Goal: Connect with others: Connect with others

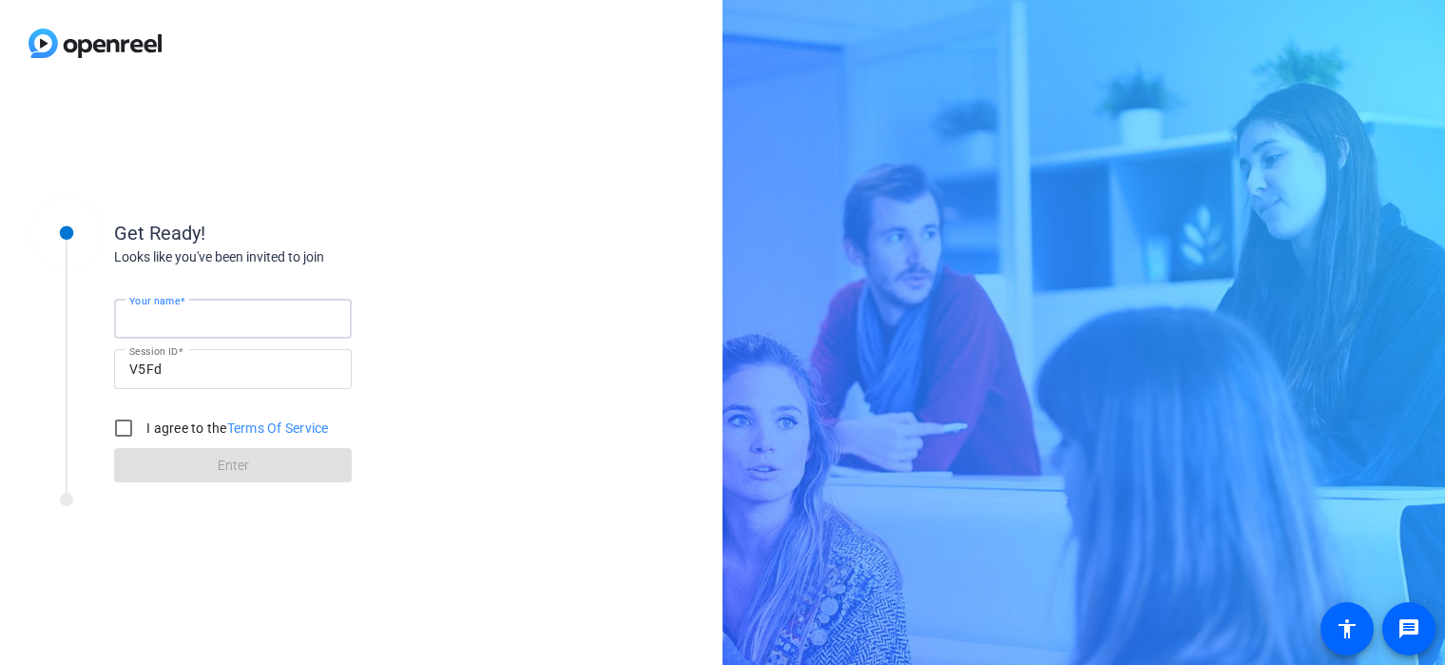
click at [240, 314] on input "Your name" at bounding box center [232, 318] width 207 height 23
type input "Nakia"
click at [101, 427] on div at bounding box center [124, 428] width 46 height 46
checkbox input "true"
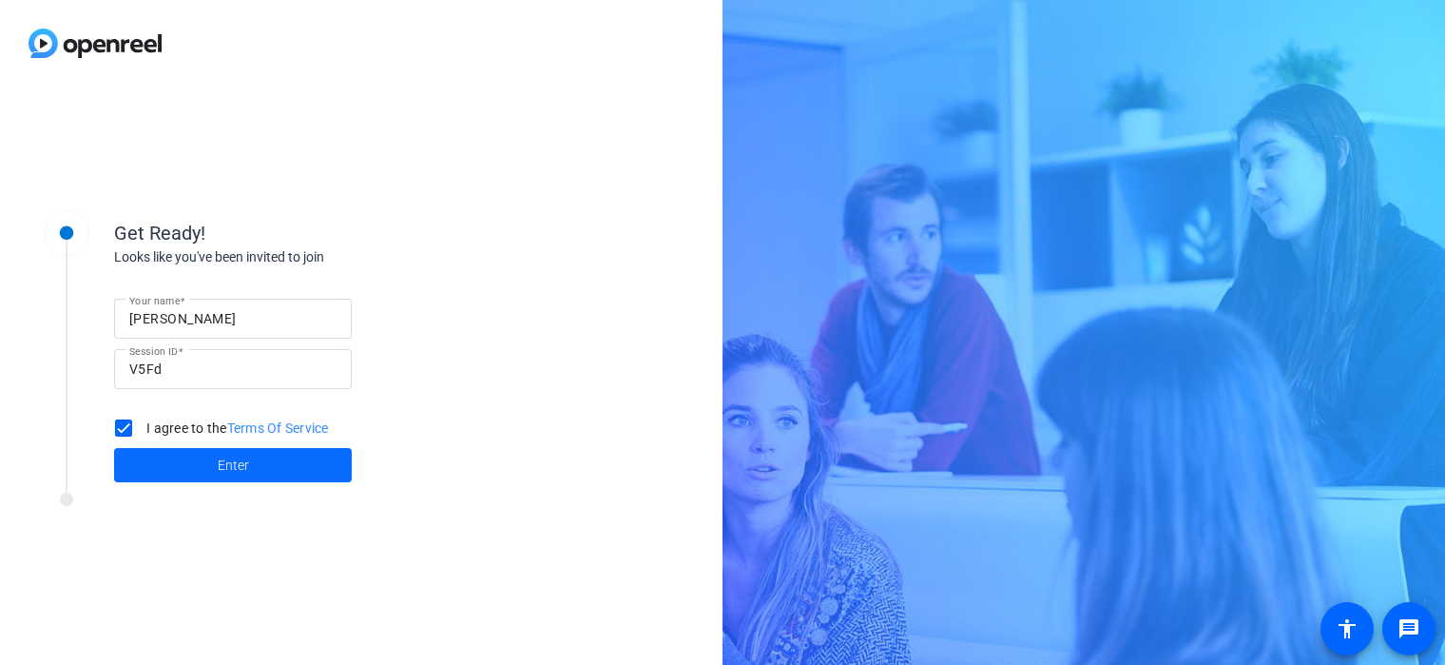
click at [151, 455] on span at bounding box center [233, 465] width 238 height 46
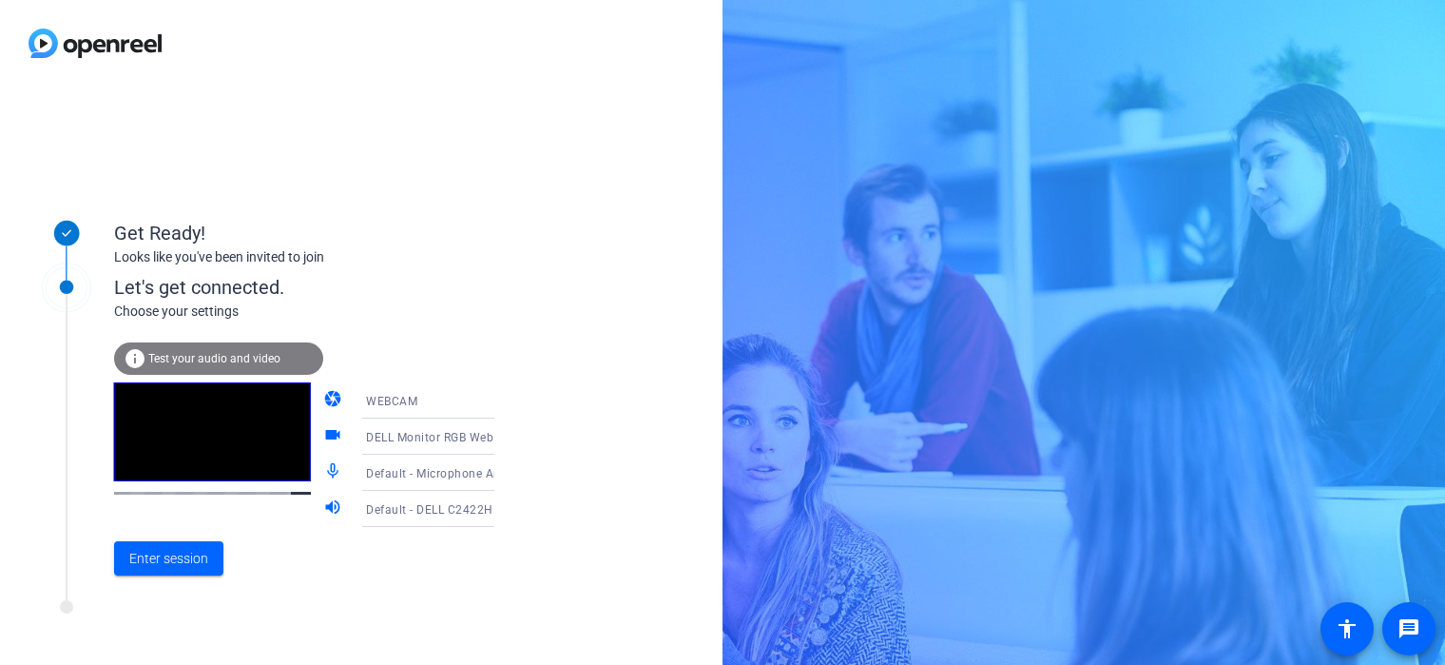
click at [454, 435] on span "DELL Monitor RGB Webcam (413c:c00c)" at bounding box center [477, 436] width 222 height 15
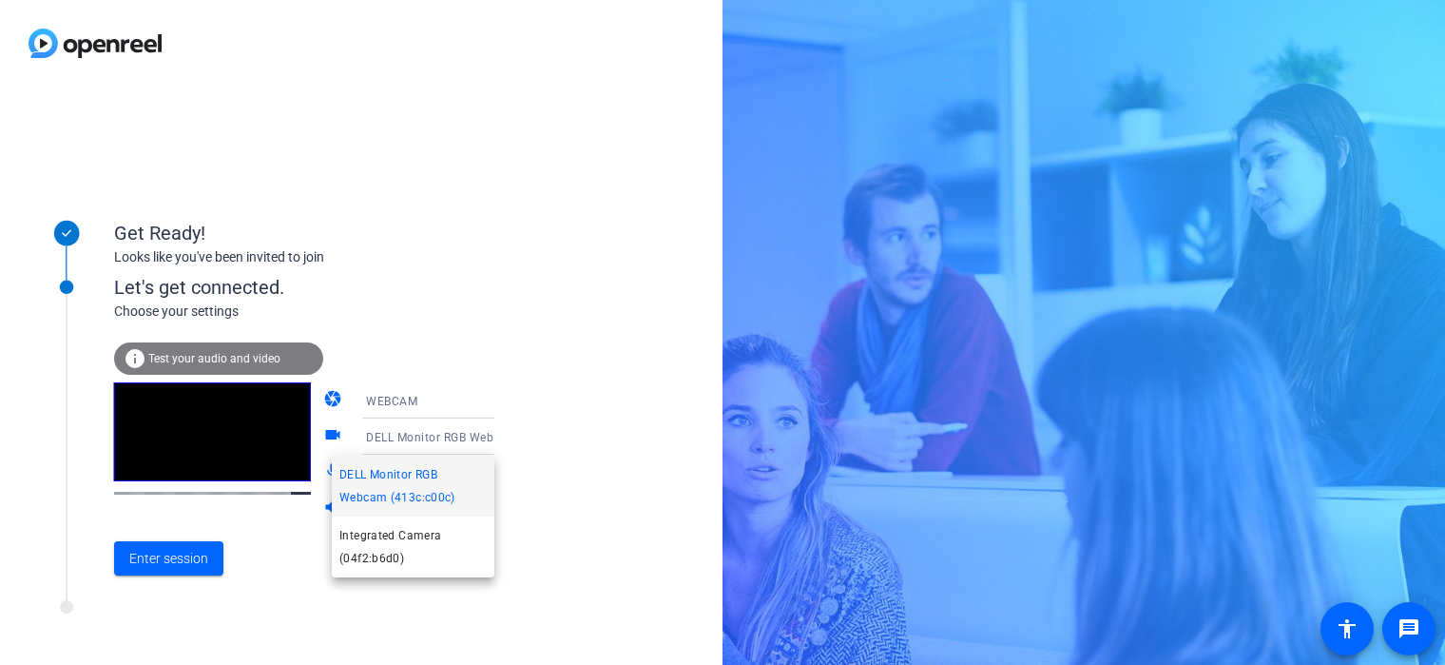
click at [461, 434] on div at bounding box center [722, 332] width 1445 height 665
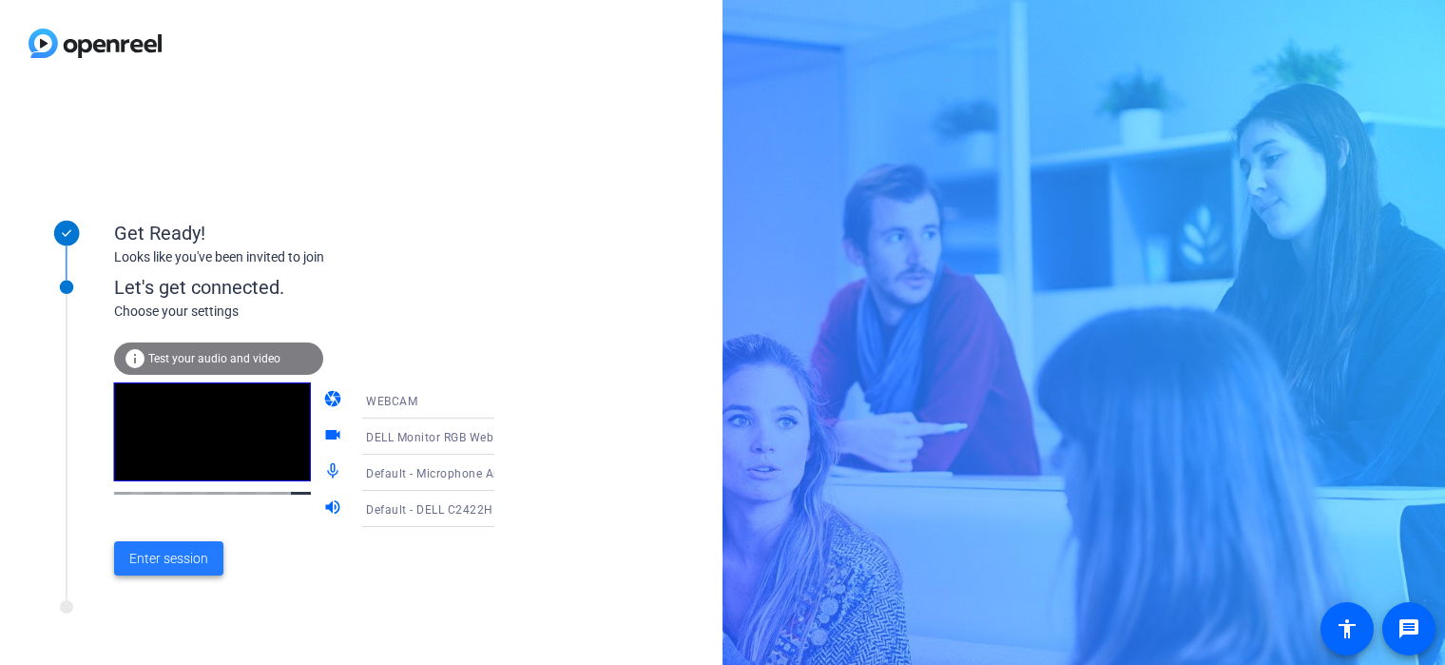
click at [187, 570] on span at bounding box center [168, 558] width 109 height 46
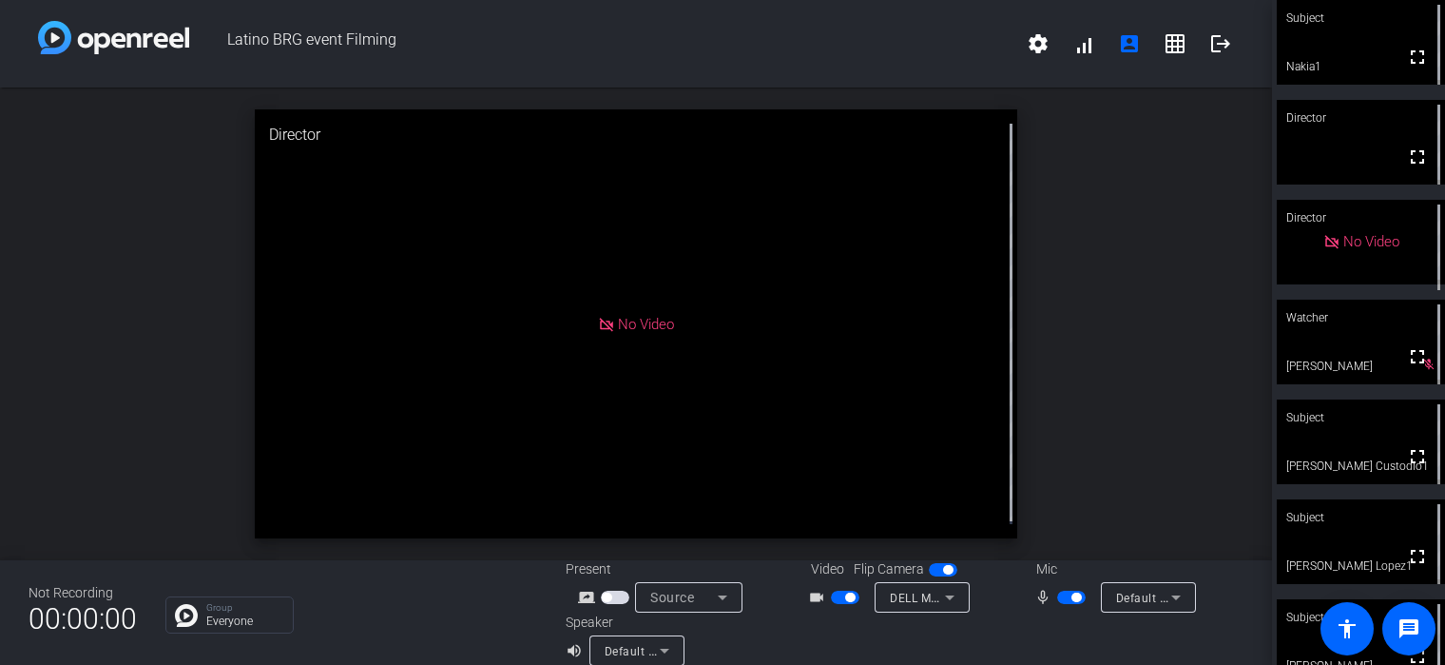
click at [1365, 44] on video at bounding box center [1361, 42] width 168 height 85
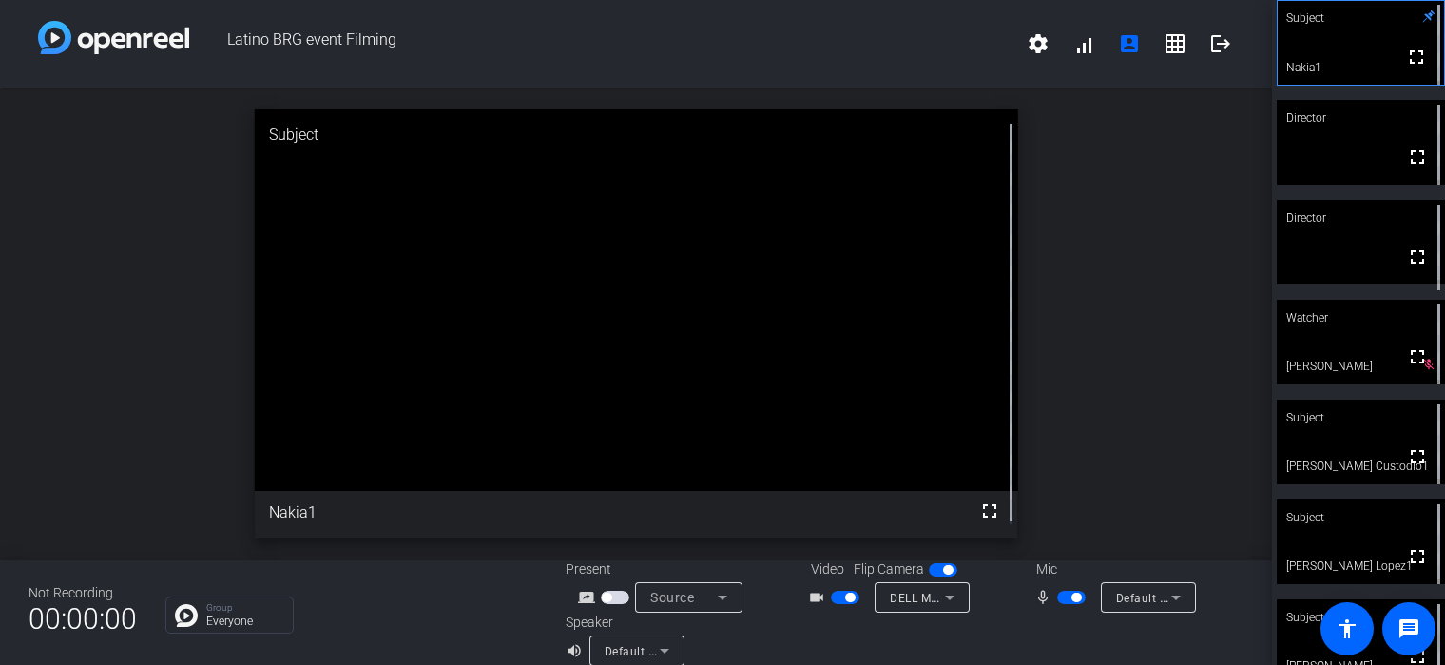
click at [845, 590] on span "button" at bounding box center [845, 596] width 29 height 13
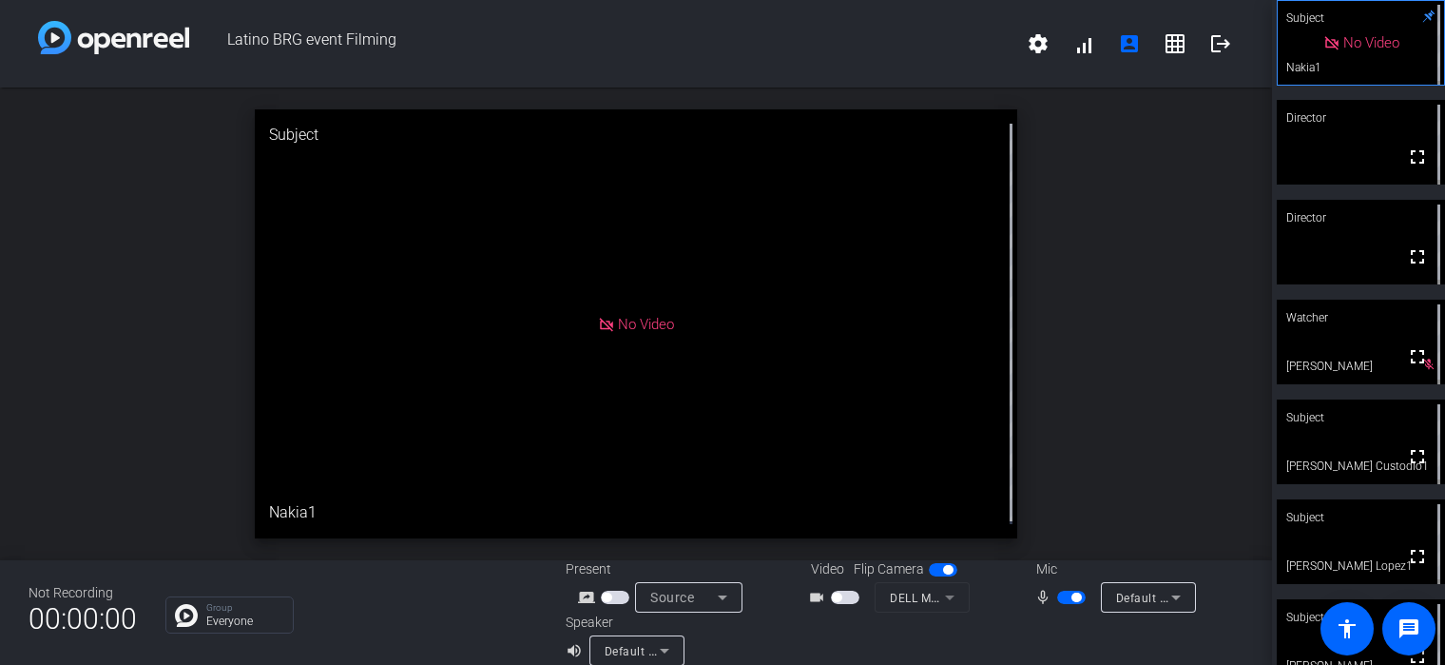
drag, startPoint x: 1066, startPoint y: 590, endPoint x: 1066, endPoint y: 602, distance: 11.4
click at [1066, 591] on button "button" at bounding box center [1071, 596] width 29 height 13
click at [1217, 50] on mat-icon "logout" at bounding box center [1220, 43] width 23 height 23
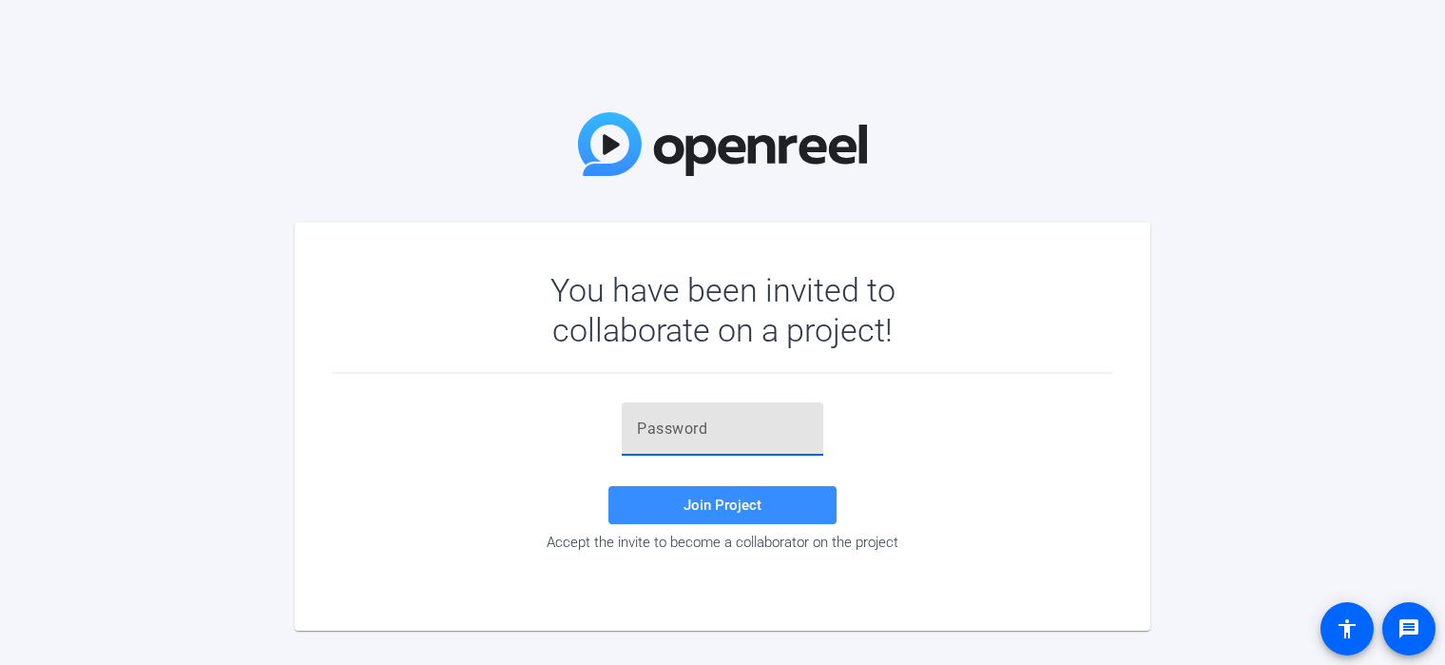
click at [659, 427] on input "text" at bounding box center [722, 428] width 171 height 23
paste input "$9yp~8"
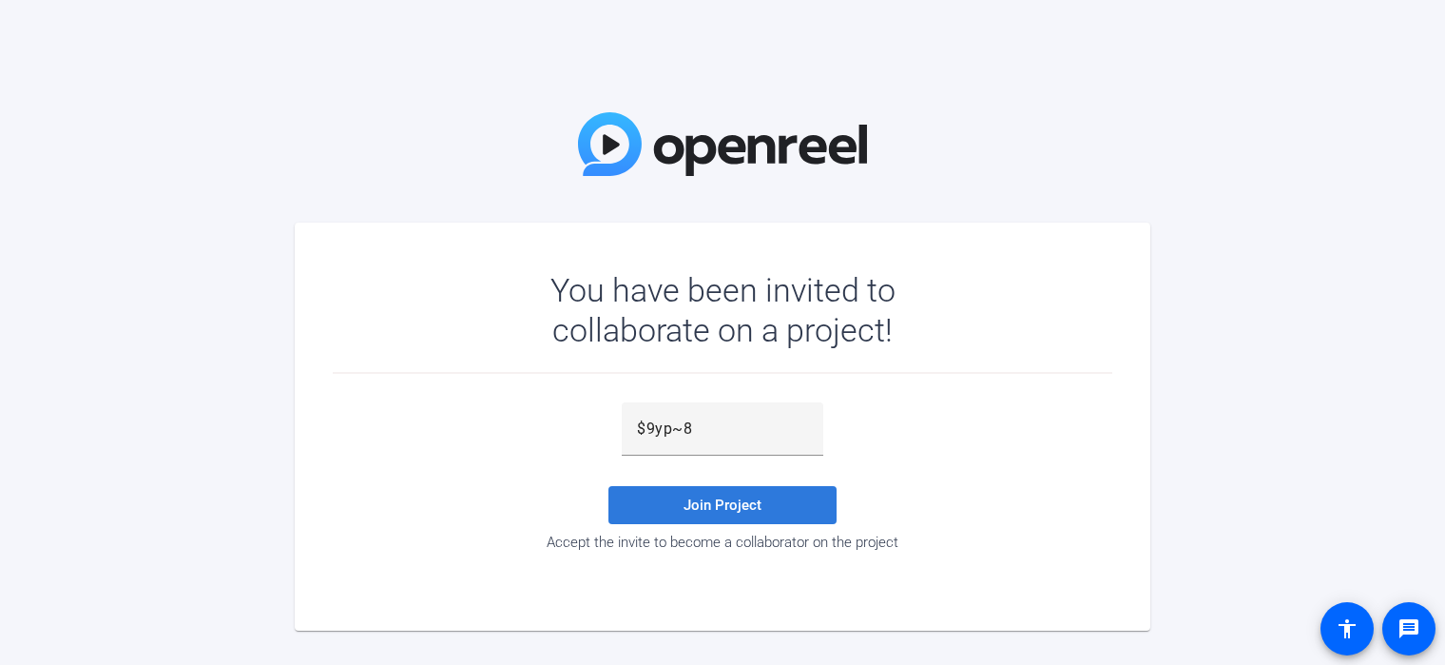
click at [783, 513] on span at bounding box center [723, 505] width 228 height 46
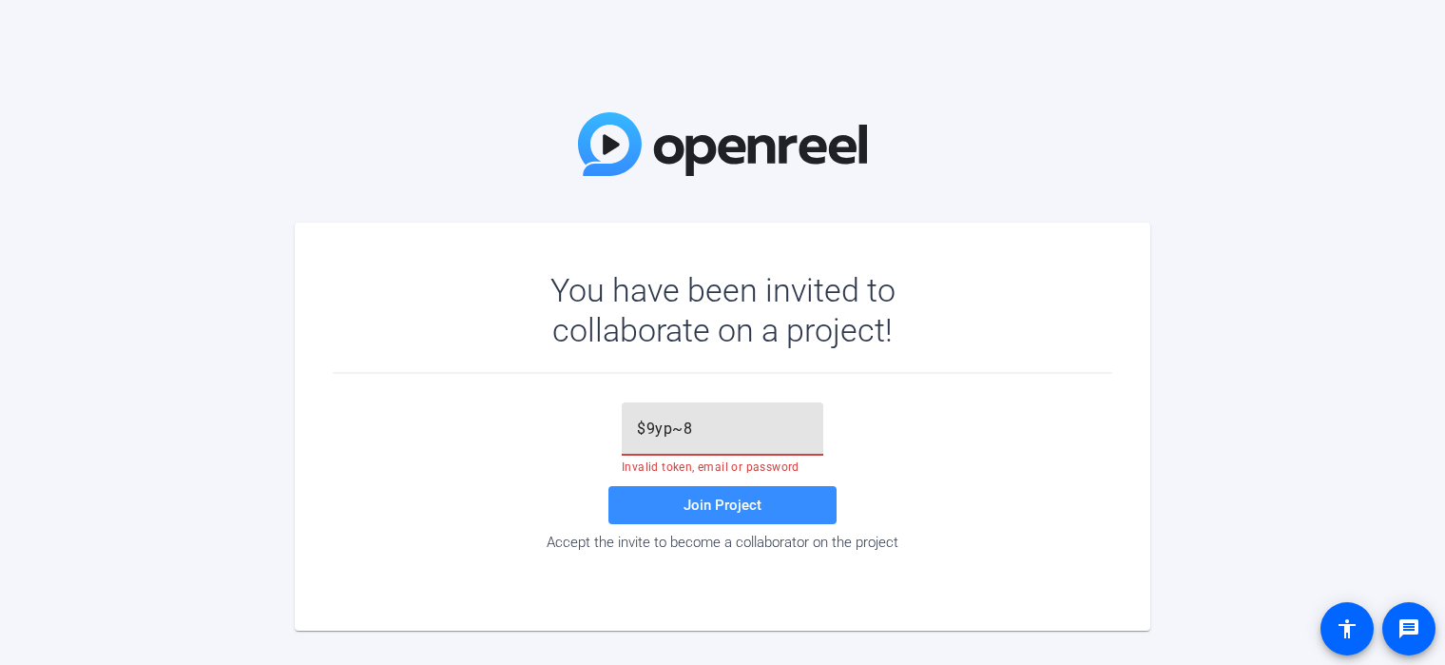
click at [692, 423] on input "$9yp~8" at bounding box center [722, 428] width 171 height 23
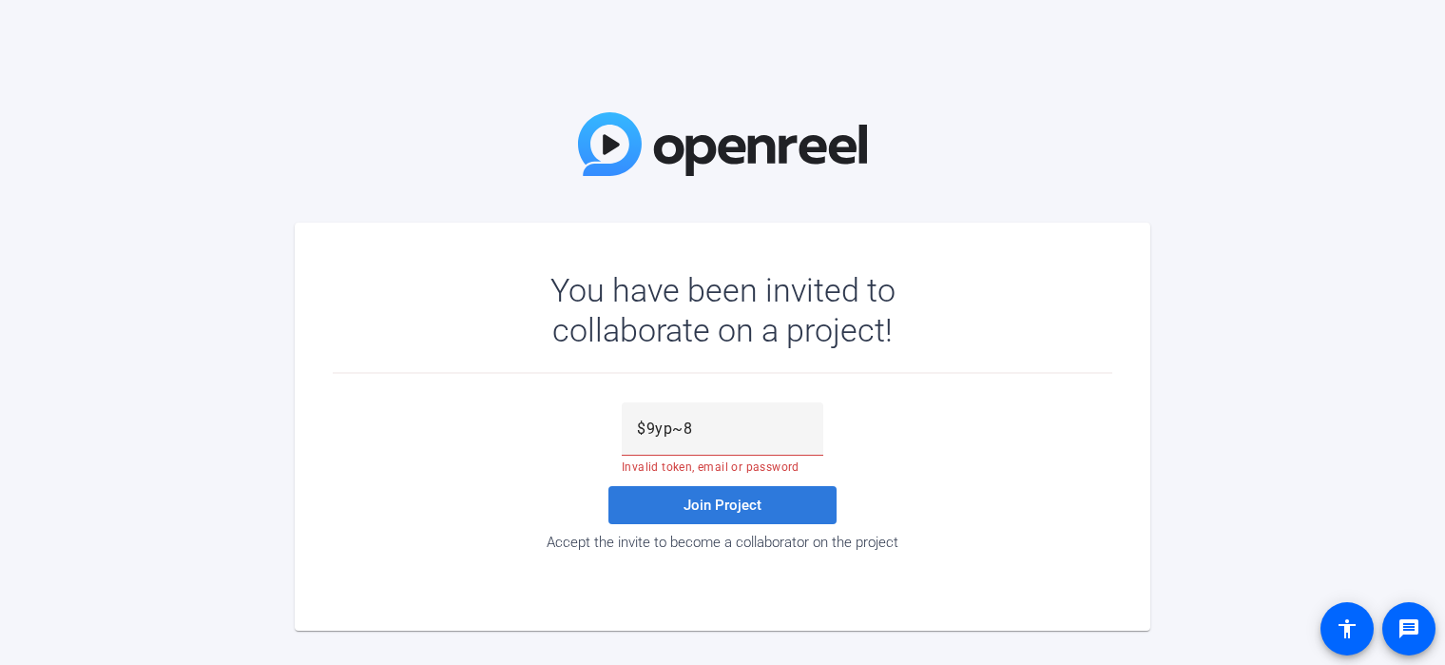
click at [703, 490] on span at bounding box center [723, 505] width 228 height 46
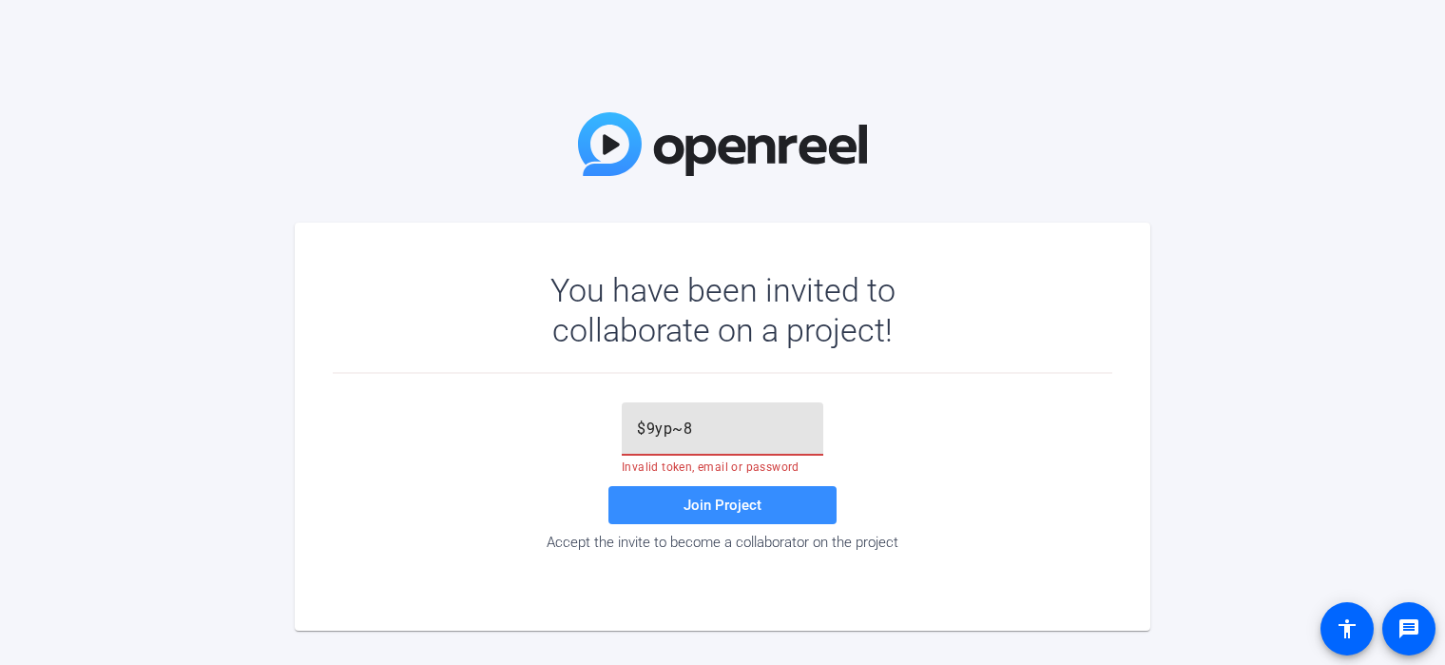
drag, startPoint x: 700, startPoint y: 428, endPoint x: 631, endPoint y: 419, distance: 69.0
click at [631, 419] on div "$9yp~8" at bounding box center [723, 428] width 202 height 53
type input "$9yp~8"
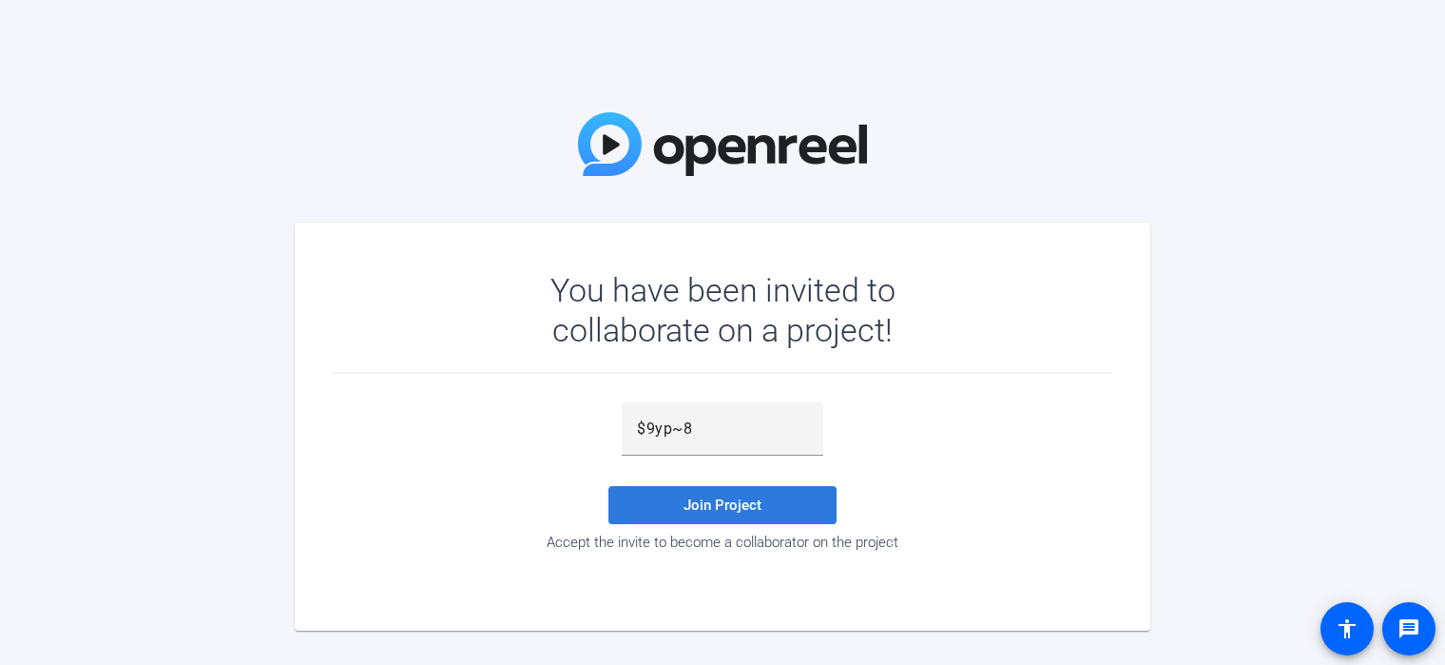
click at [760, 499] on span "Join Project" at bounding box center [723, 504] width 78 height 17
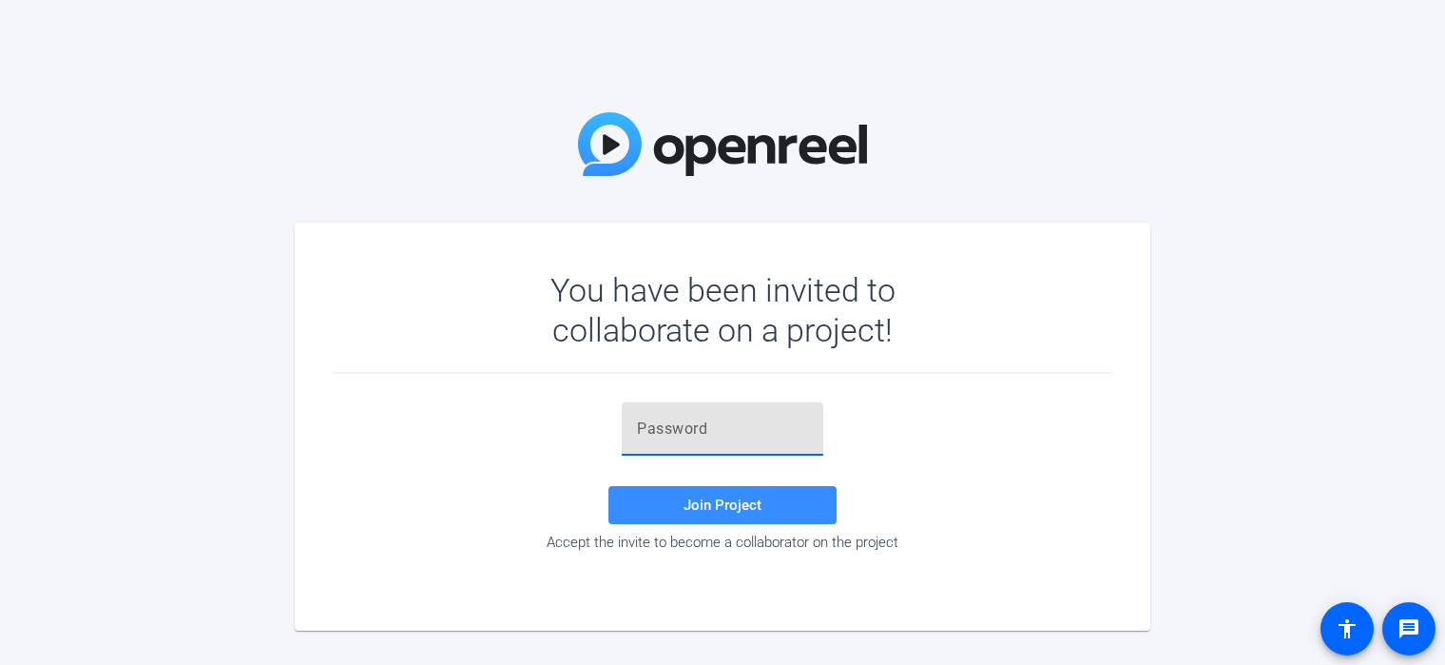
click at [669, 425] on input "text" at bounding box center [722, 428] width 171 height 23
paste input "$9yp~8"
type input "$9yp~8"
click at [709, 499] on span "Join Project" at bounding box center [723, 504] width 78 height 17
click at [781, 423] on input "text" at bounding box center [722, 428] width 171 height 23
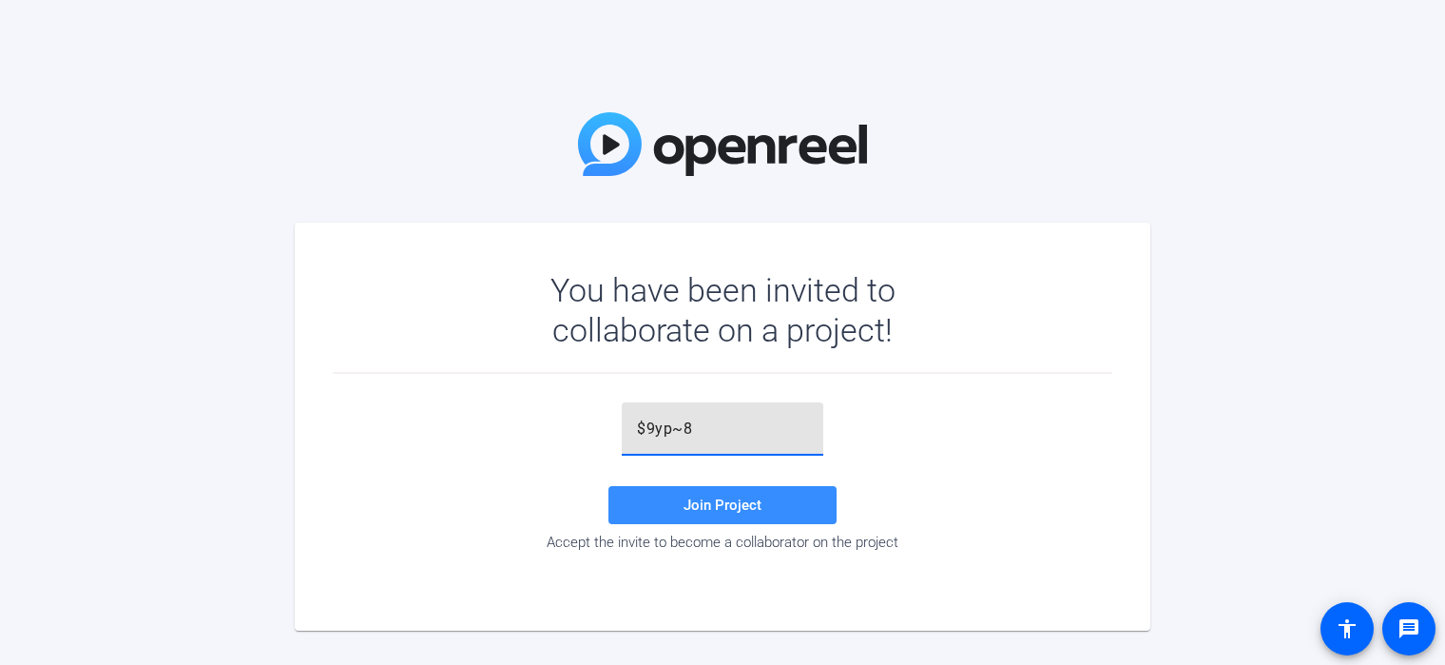
type input "$9yp~8"
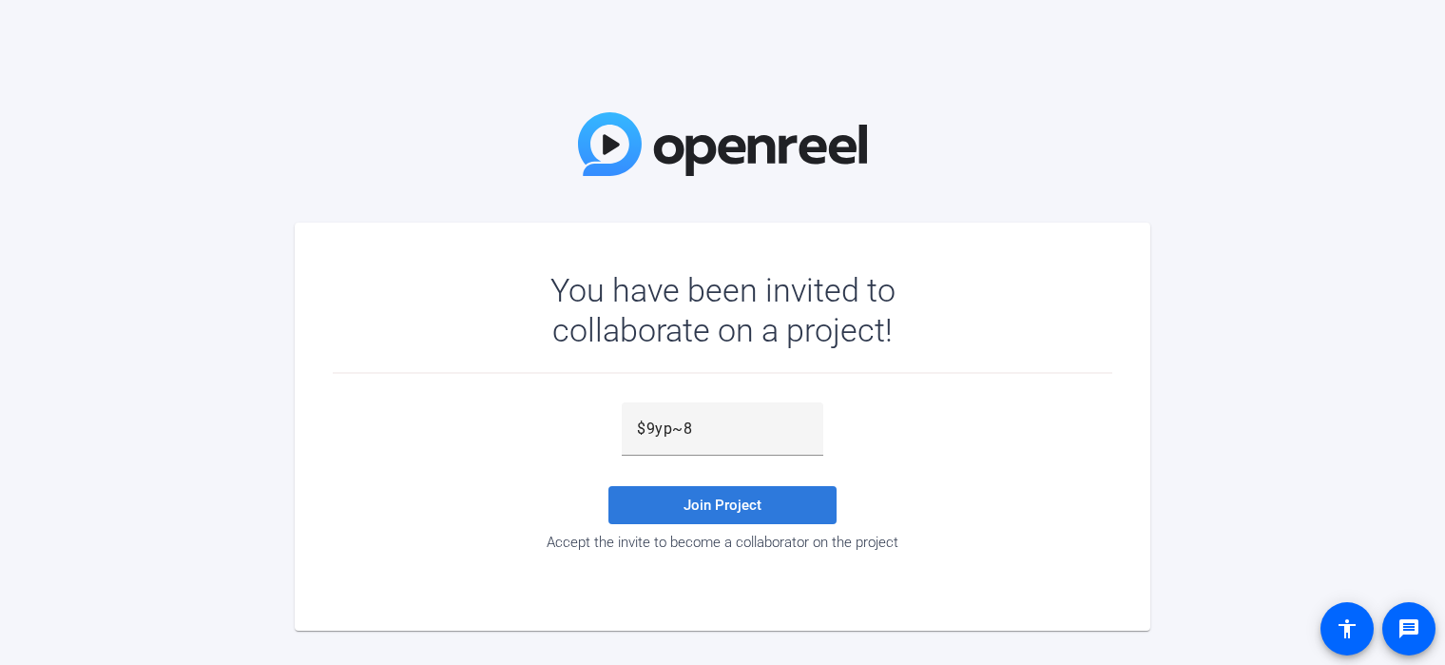
click at [795, 503] on span at bounding box center [723, 505] width 228 height 46
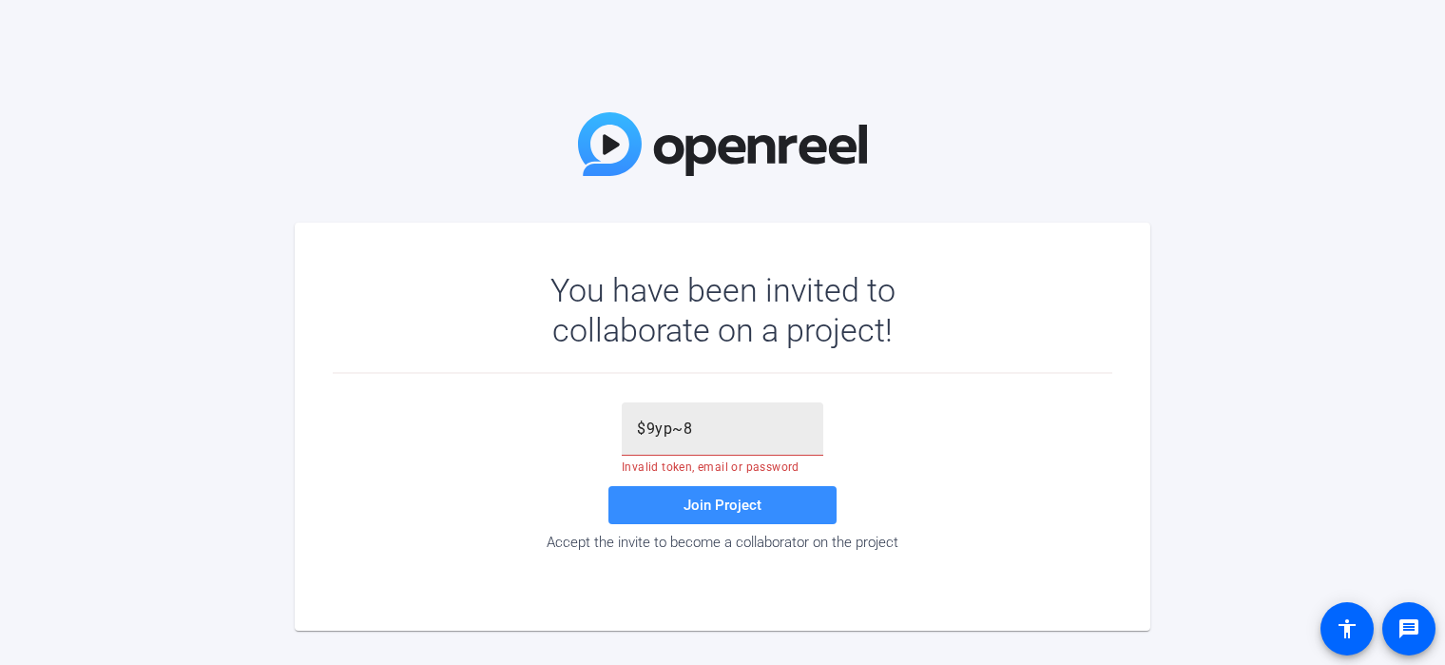
click at [718, 445] on div "$9yp~8" at bounding box center [722, 428] width 171 height 53
click at [706, 439] on div at bounding box center [722, 428] width 171 height 53
click at [772, 431] on input "text" at bounding box center [722, 428] width 171 height 23
paste input "(-Wz!q"
type input "(-Wz!q"
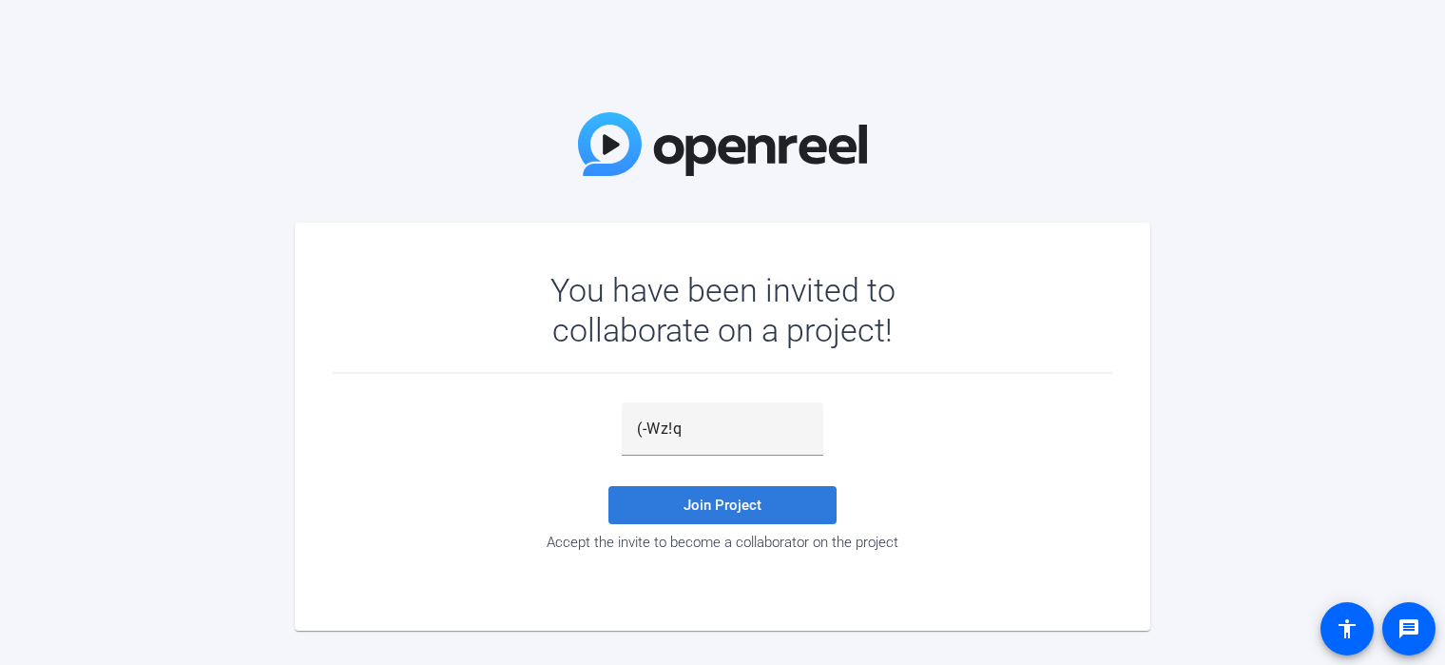
click at [753, 486] on span at bounding box center [723, 505] width 228 height 46
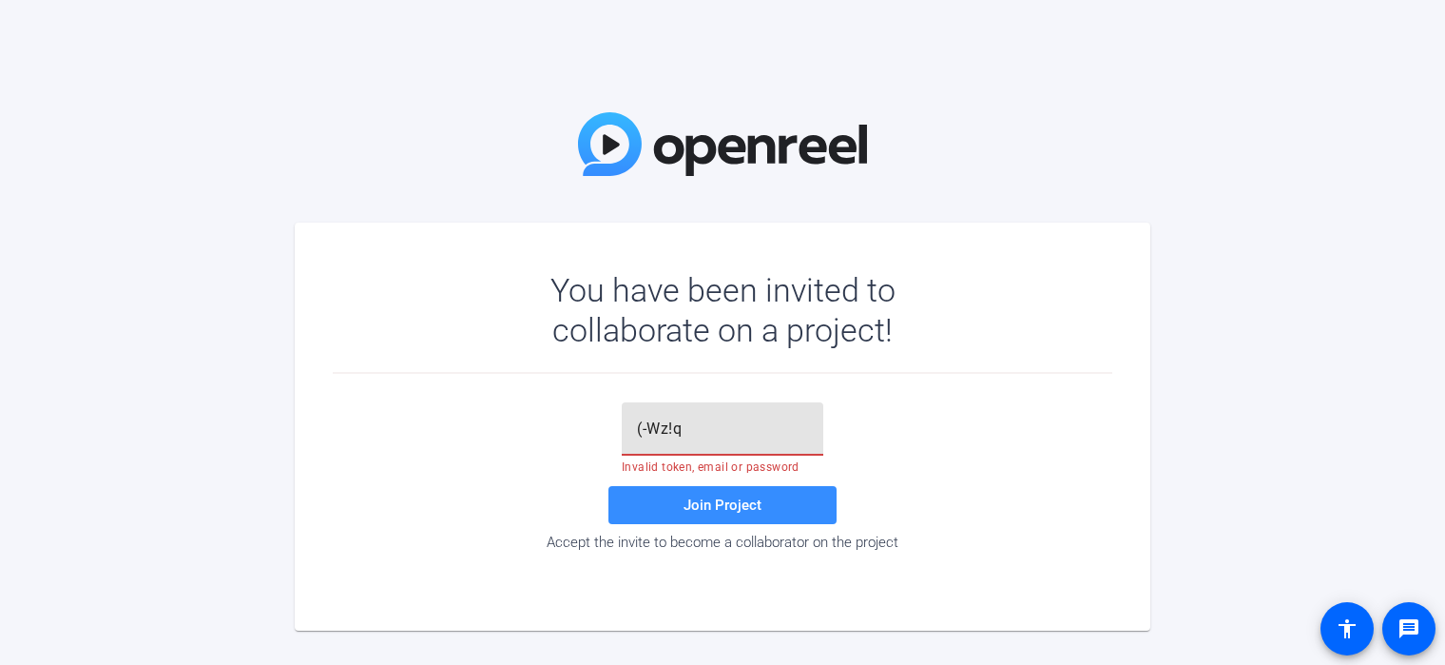
drag, startPoint x: 686, startPoint y: 424, endPoint x: 623, endPoint y: 427, distance: 63.8
click at [623, 427] on div "(-Wz!q" at bounding box center [723, 428] width 202 height 53
click at [677, 435] on input "text" at bounding box center [722, 428] width 171 height 23
paste input "(-Wz!q"
type input "(-Wz!q"
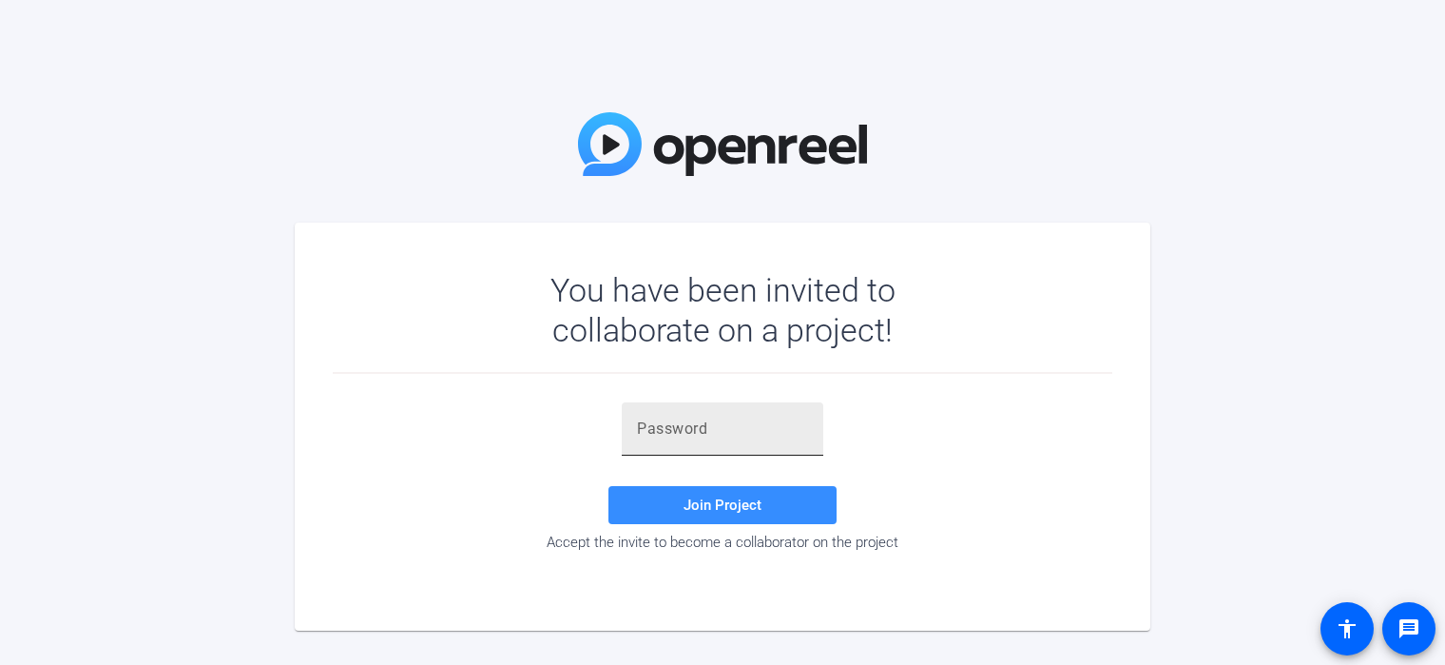
click at [789, 442] on div at bounding box center [722, 428] width 171 height 53
type input "(-Wz!q"
click at [801, 505] on span at bounding box center [723, 505] width 228 height 46
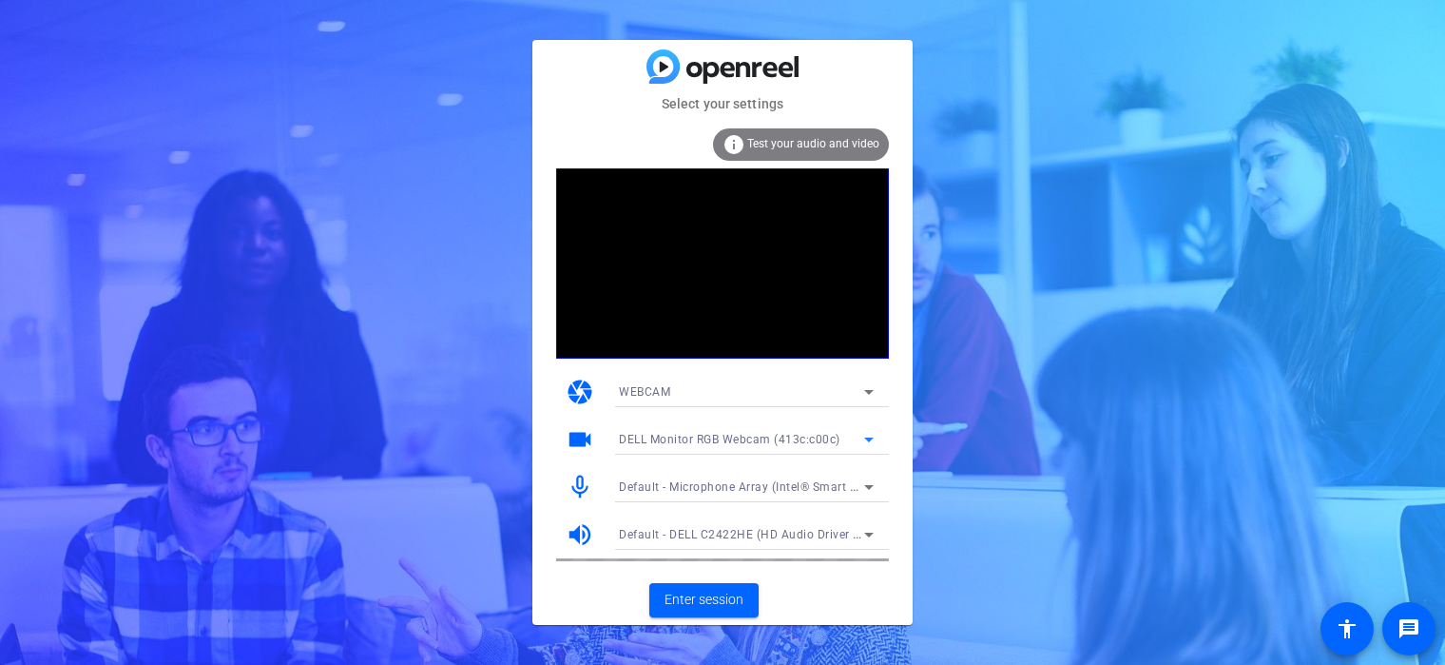
click at [863, 446] on icon at bounding box center [869, 439] width 23 height 23
click at [863, 446] on div at bounding box center [722, 332] width 1445 height 665
click at [864, 391] on icon at bounding box center [869, 391] width 23 height 23
click at [864, 391] on div at bounding box center [722, 332] width 1445 height 665
click at [829, 537] on span "Default - DELL C2422HE (HD Audio Driver for Display Audio)" at bounding box center [786, 533] width 335 height 15
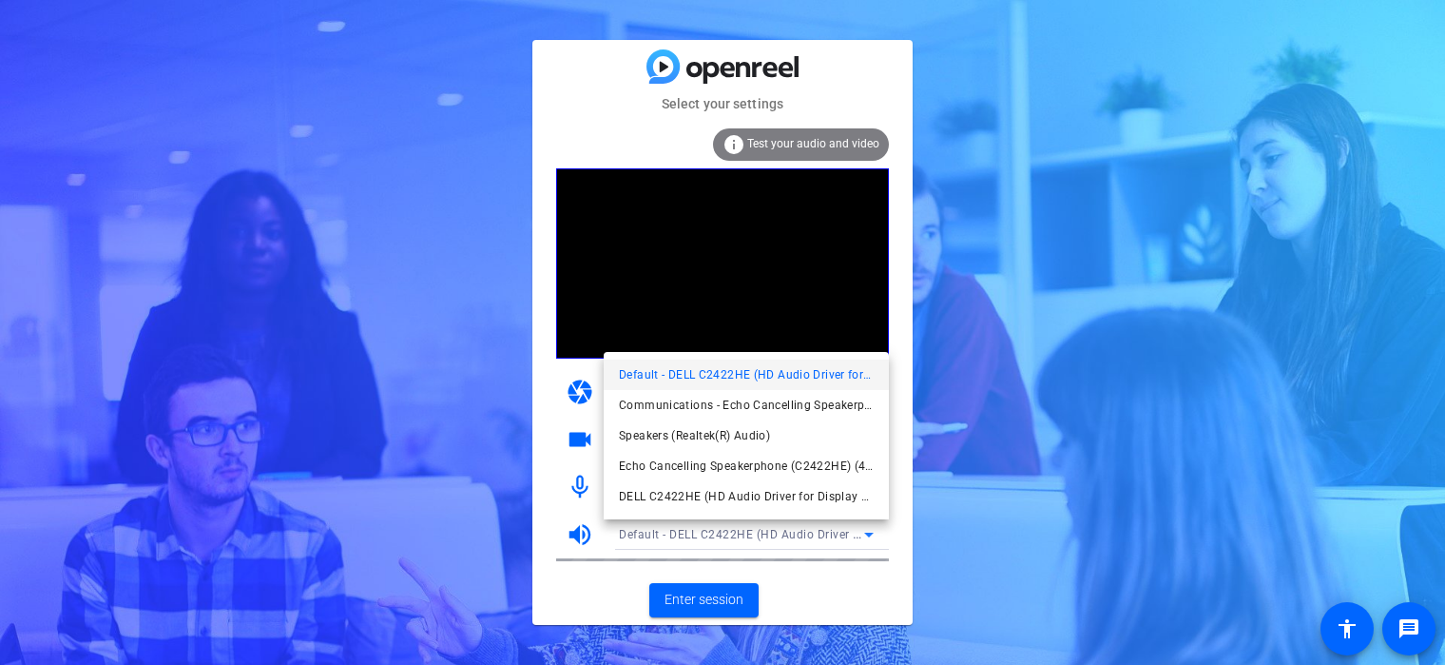
click at [829, 537] on div at bounding box center [722, 332] width 1445 height 665
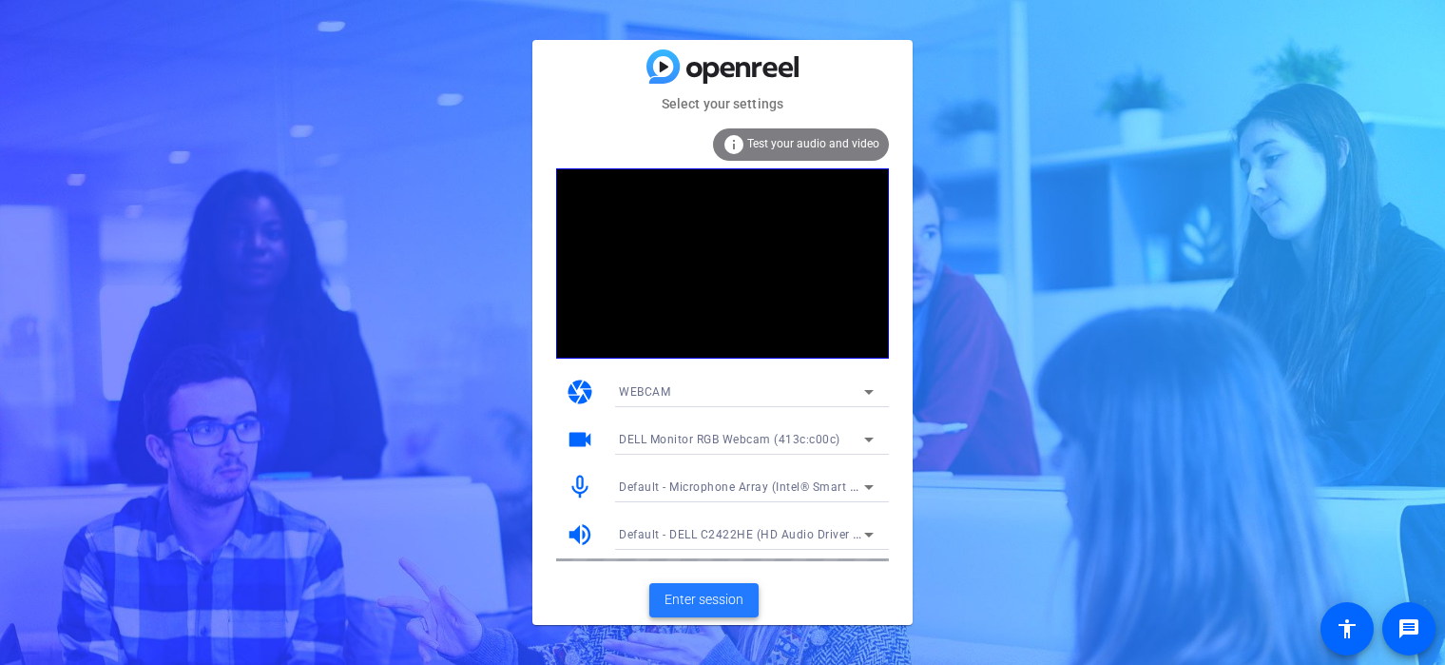
click at [708, 593] on span "Enter session" at bounding box center [704, 600] width 79 height 20
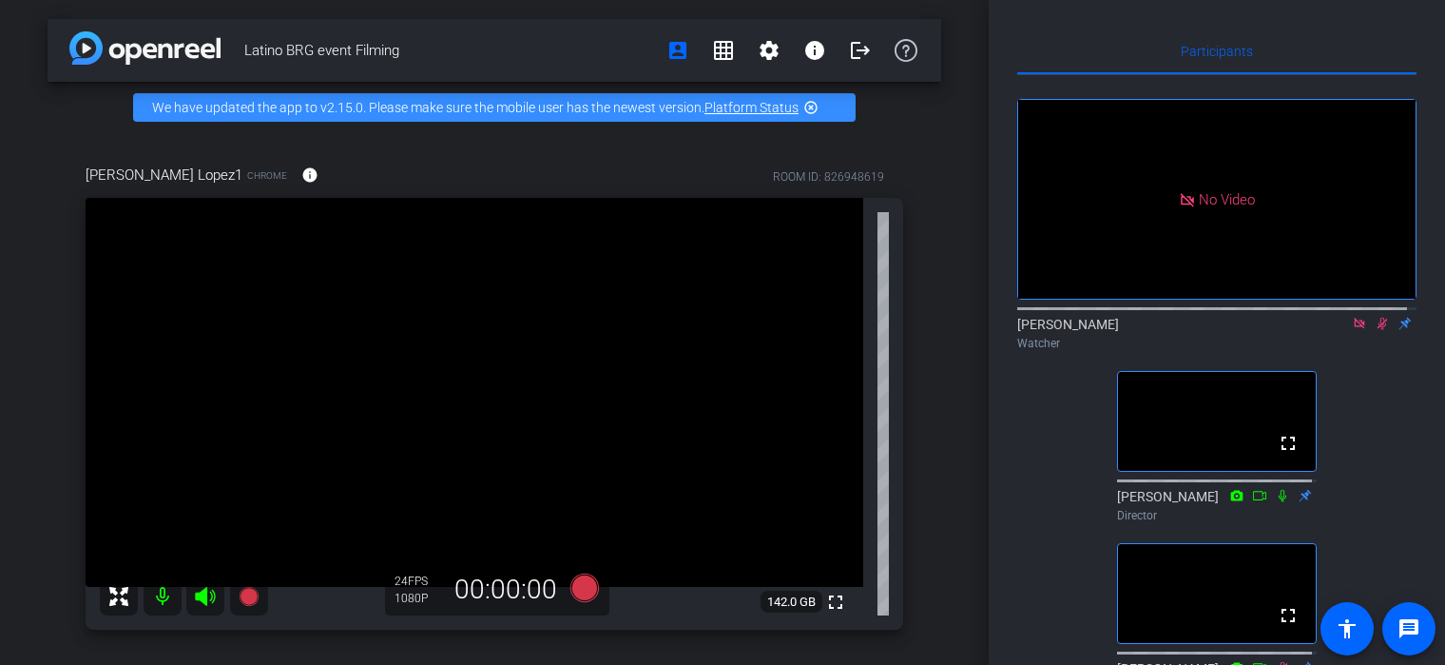
scroll to position [308, 0]
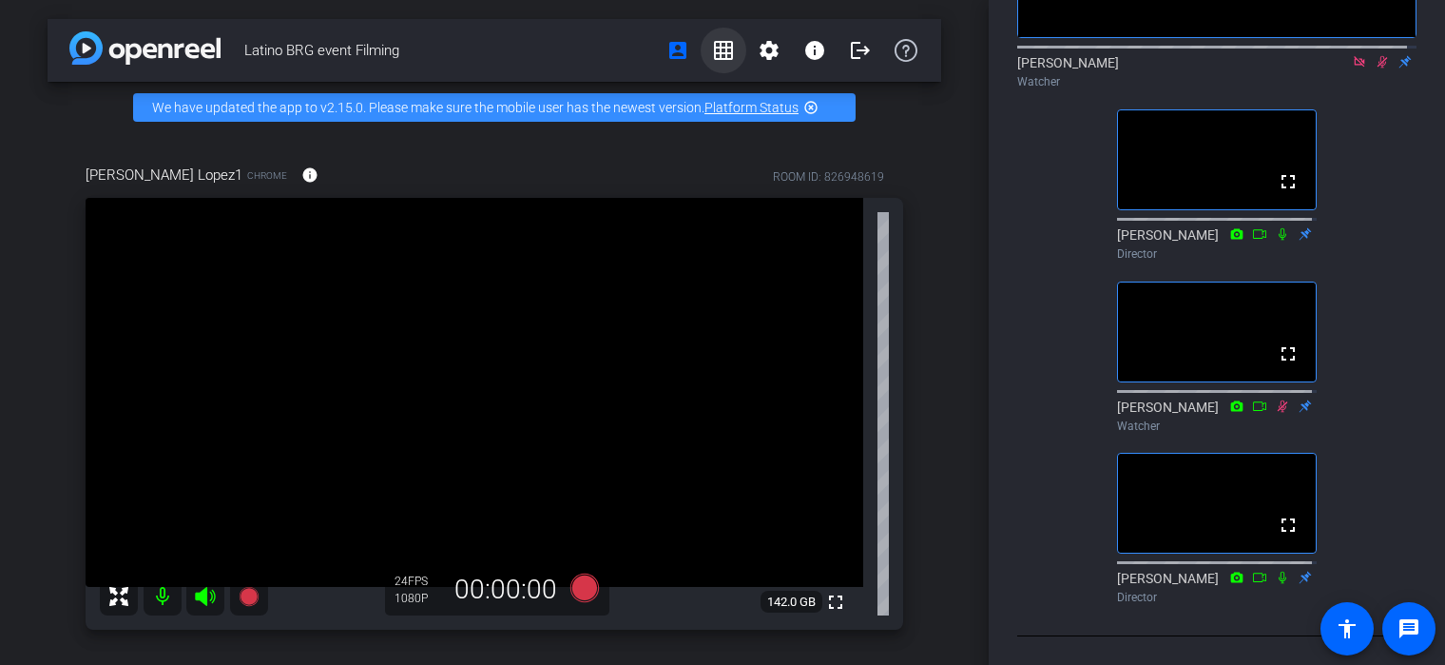
click at [717, 52] on mat-icon "grid_on" at bounding box center [723, 50] width 23 height 23
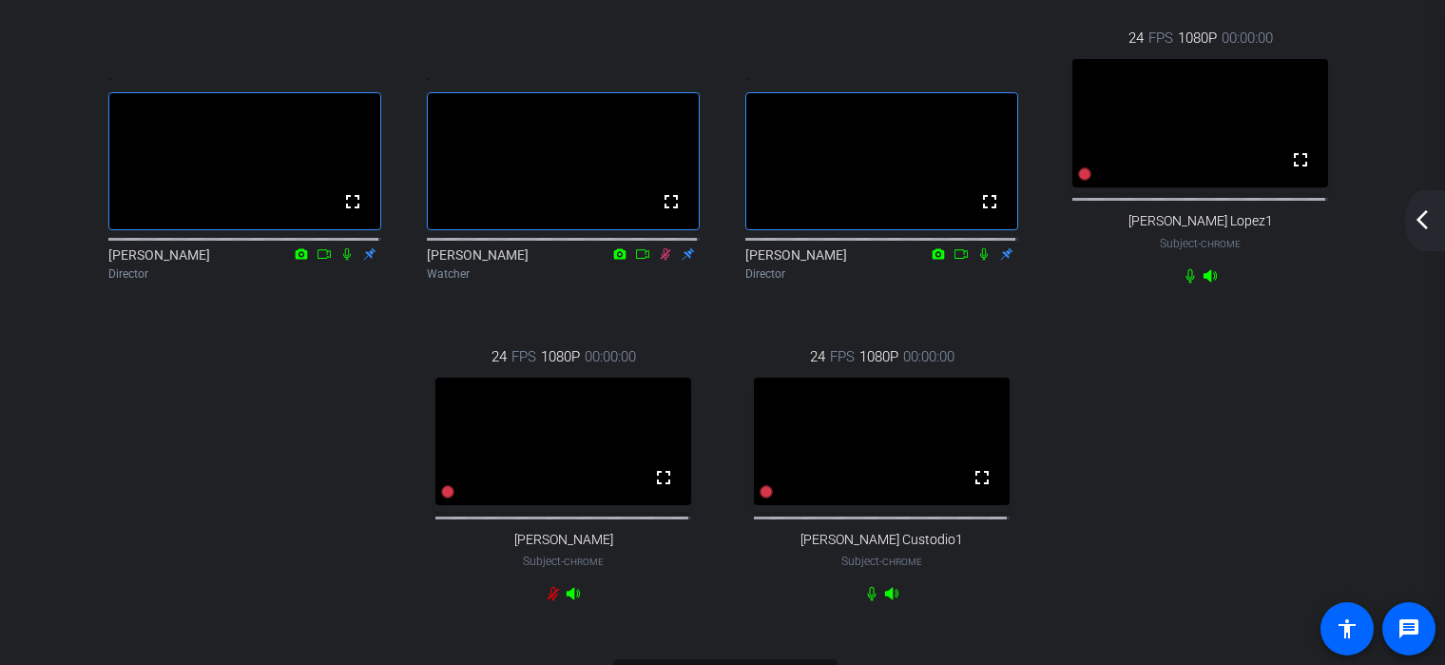
scroll to position [161, 0]
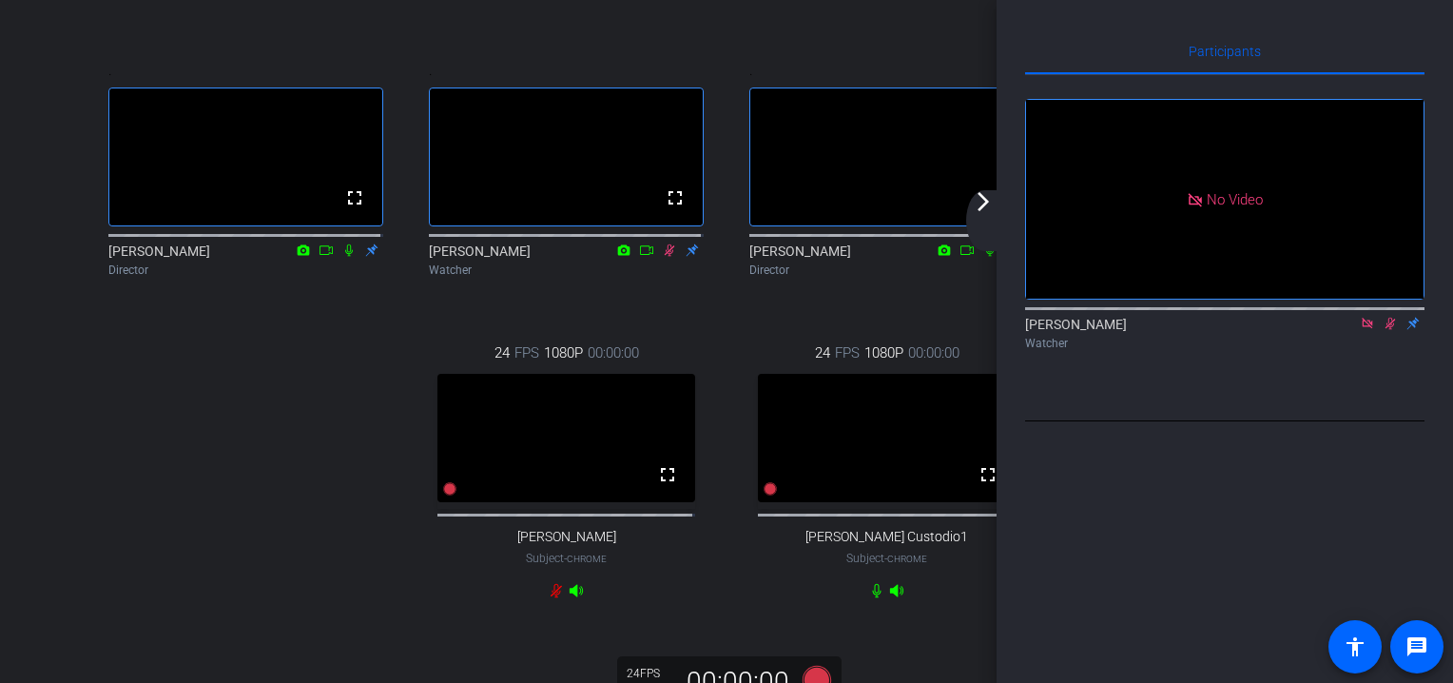
click at [765, 42] on div ". fullscreen [PERSON_NAME] Director" at bounding box center [886, 171] width 320 height 280
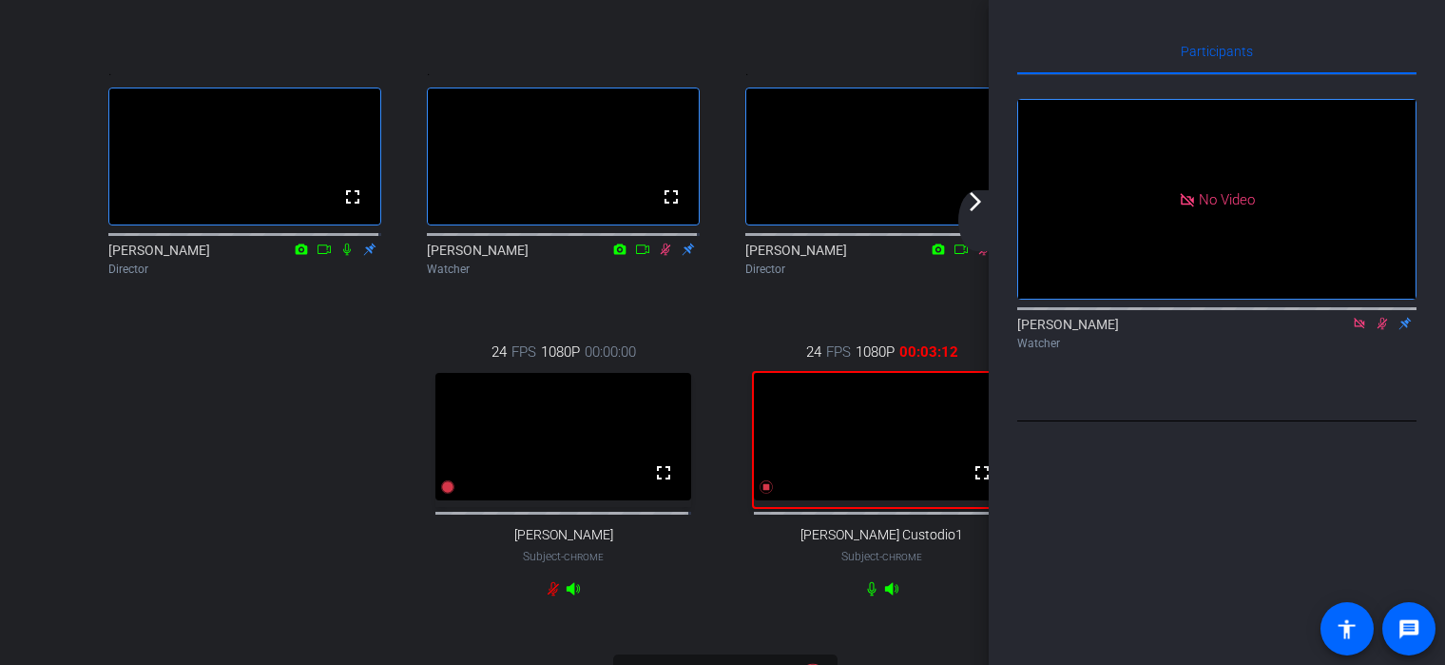
click at [177, 476] on div ". fullscreen [PERSON_NAME] Director . fullscreen [PERSON_NAME] Watcher . fullsc…" at bounding box center [723, 309] width 1274 height 636
click at [947, 32] on div ". fullscreen [PERSON_NAME] Director" at bounding box center [882, 170] width 319 height 279
